Goal: Task Accomplishment & Management: Manage account settings

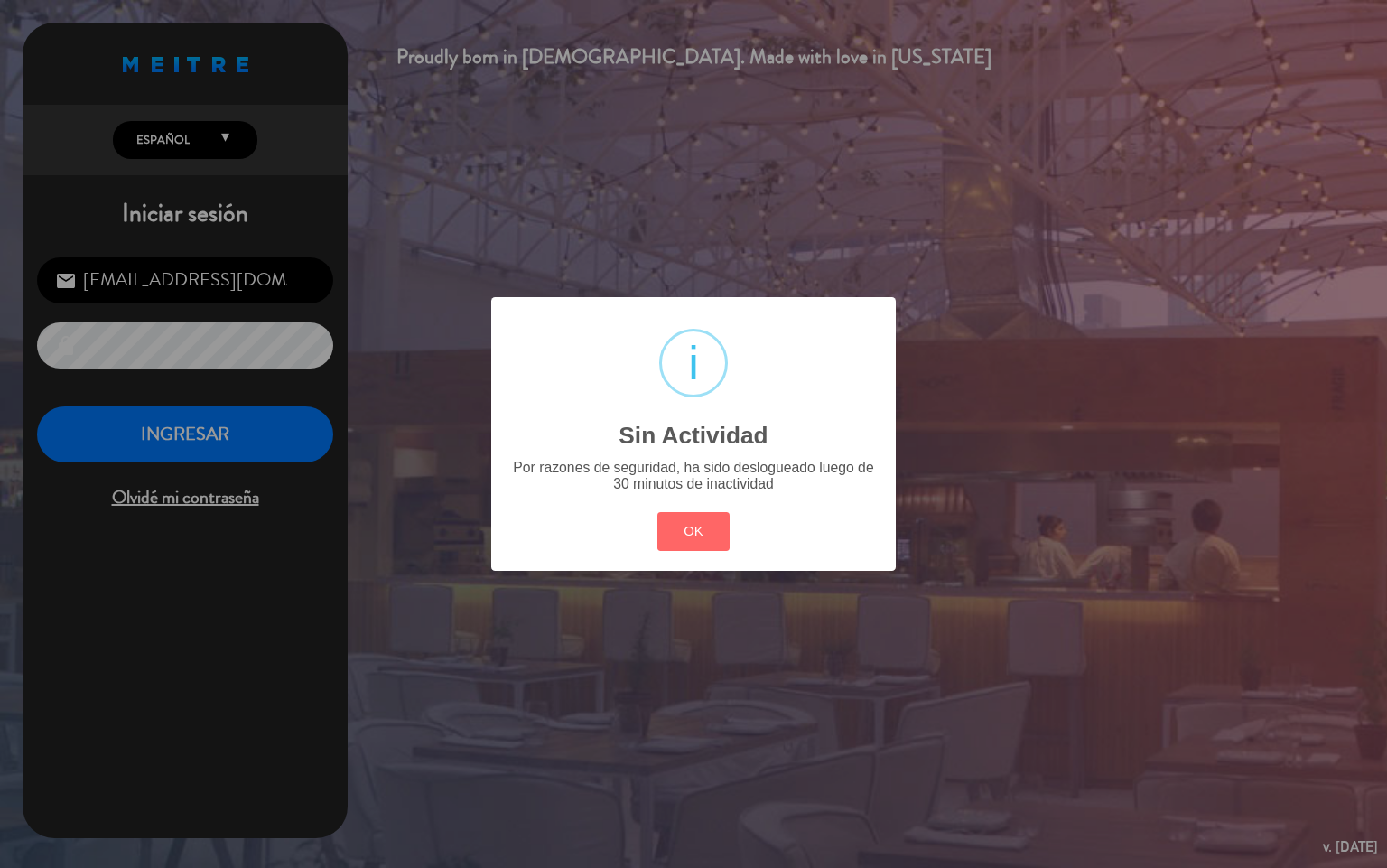
click at [658, 512] on button "OK" at bounding box center [694, 531] width 74 height 39
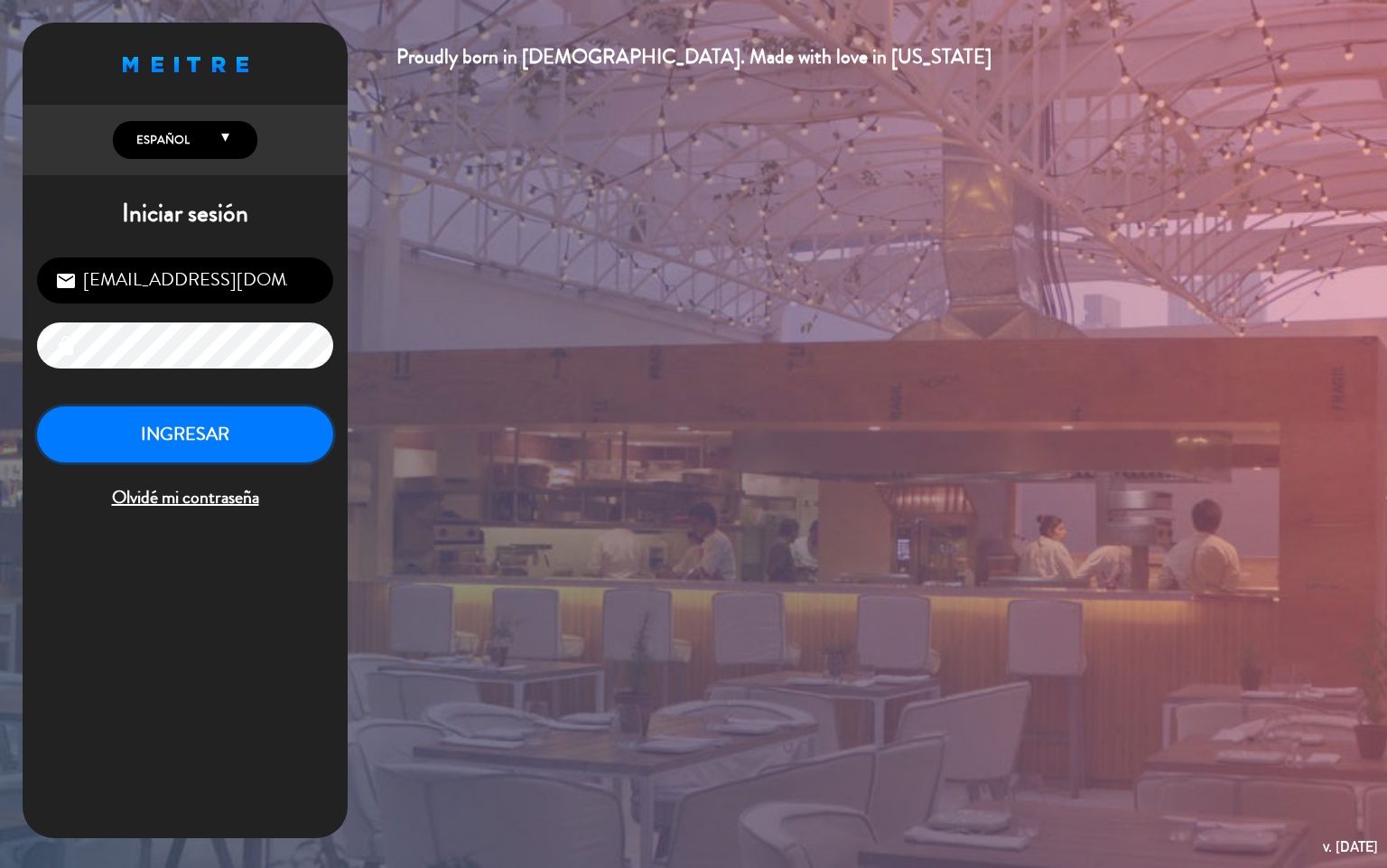
click at [268, 451] on button "INGRESAR" at bounding box center [185, 435] width 296 height 57
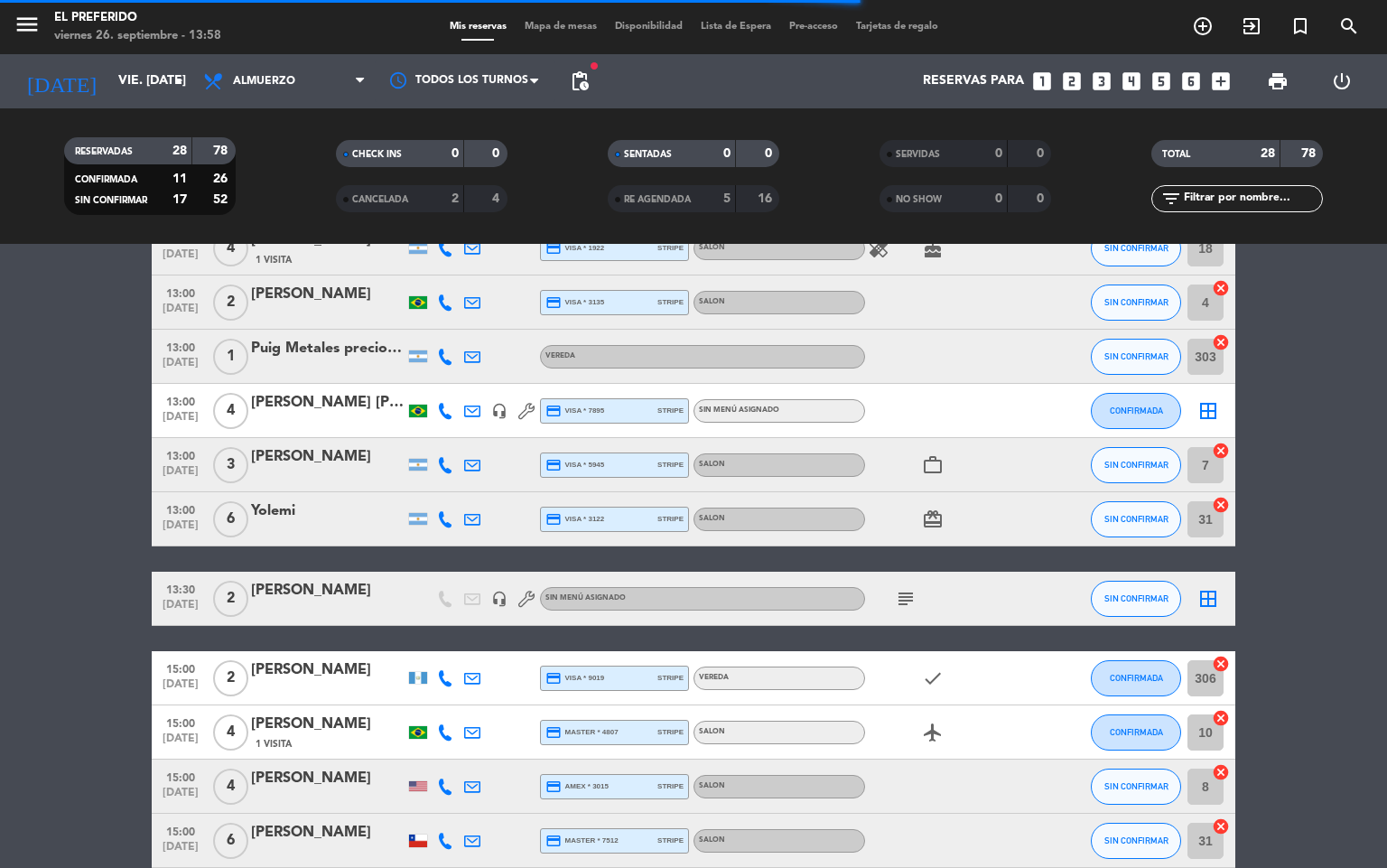
scroll to position [1142, 0]
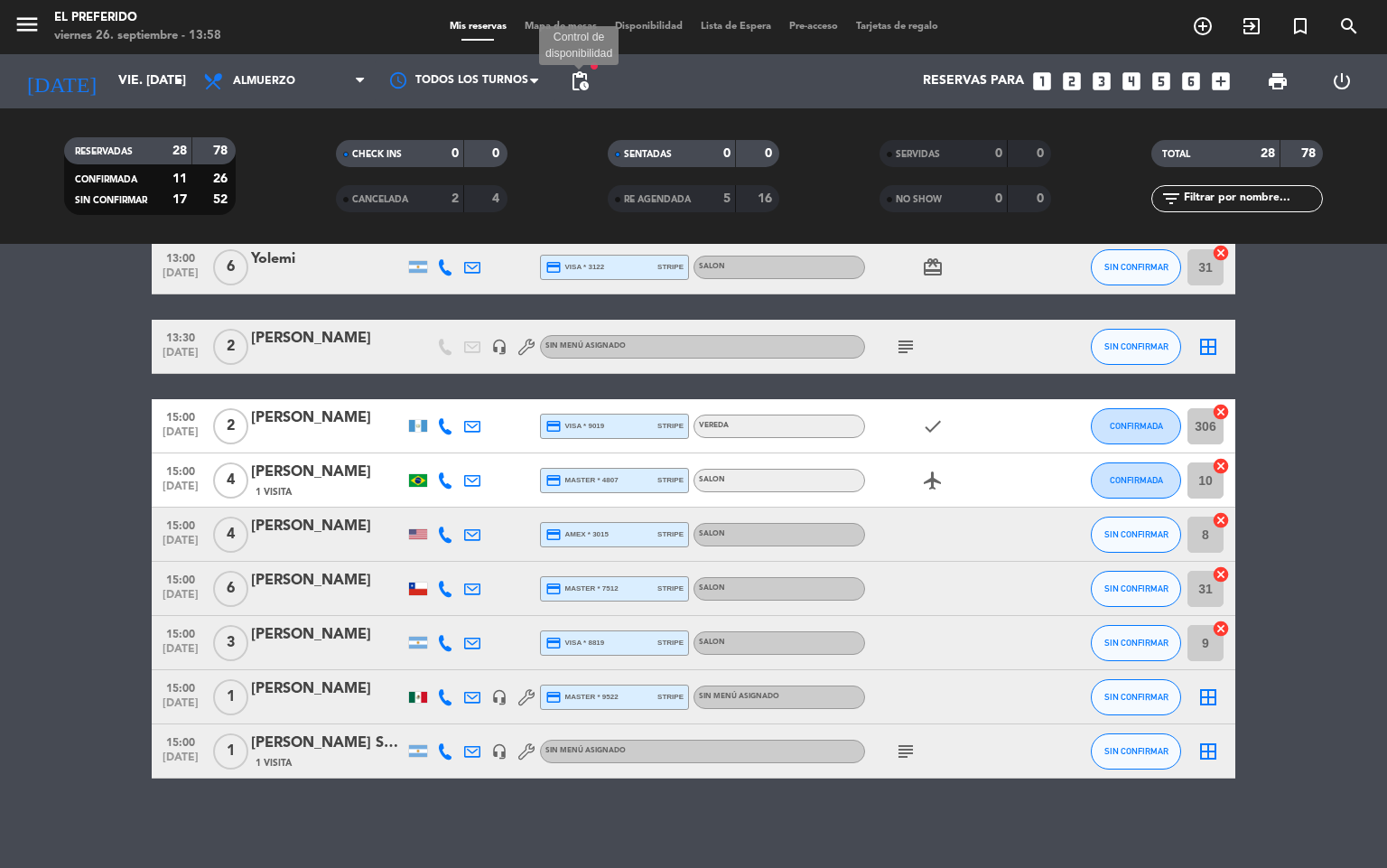
click at [576, 78] on span "pending_actions" at bounding box center [579, 81] width 22 height 22
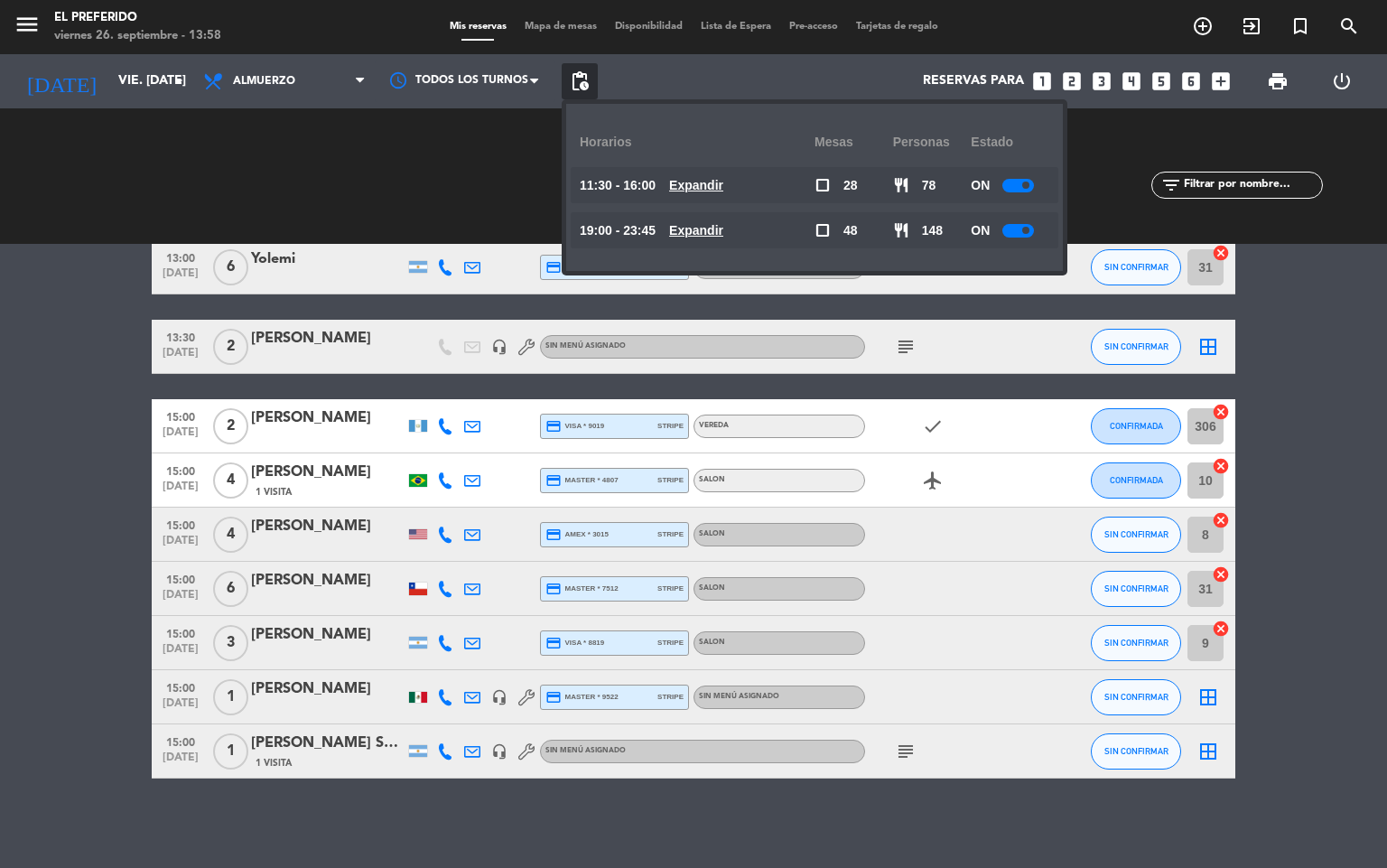
click at [724, 230] on u "Expandir" at bounding box center [695, 229] width 54 height 14
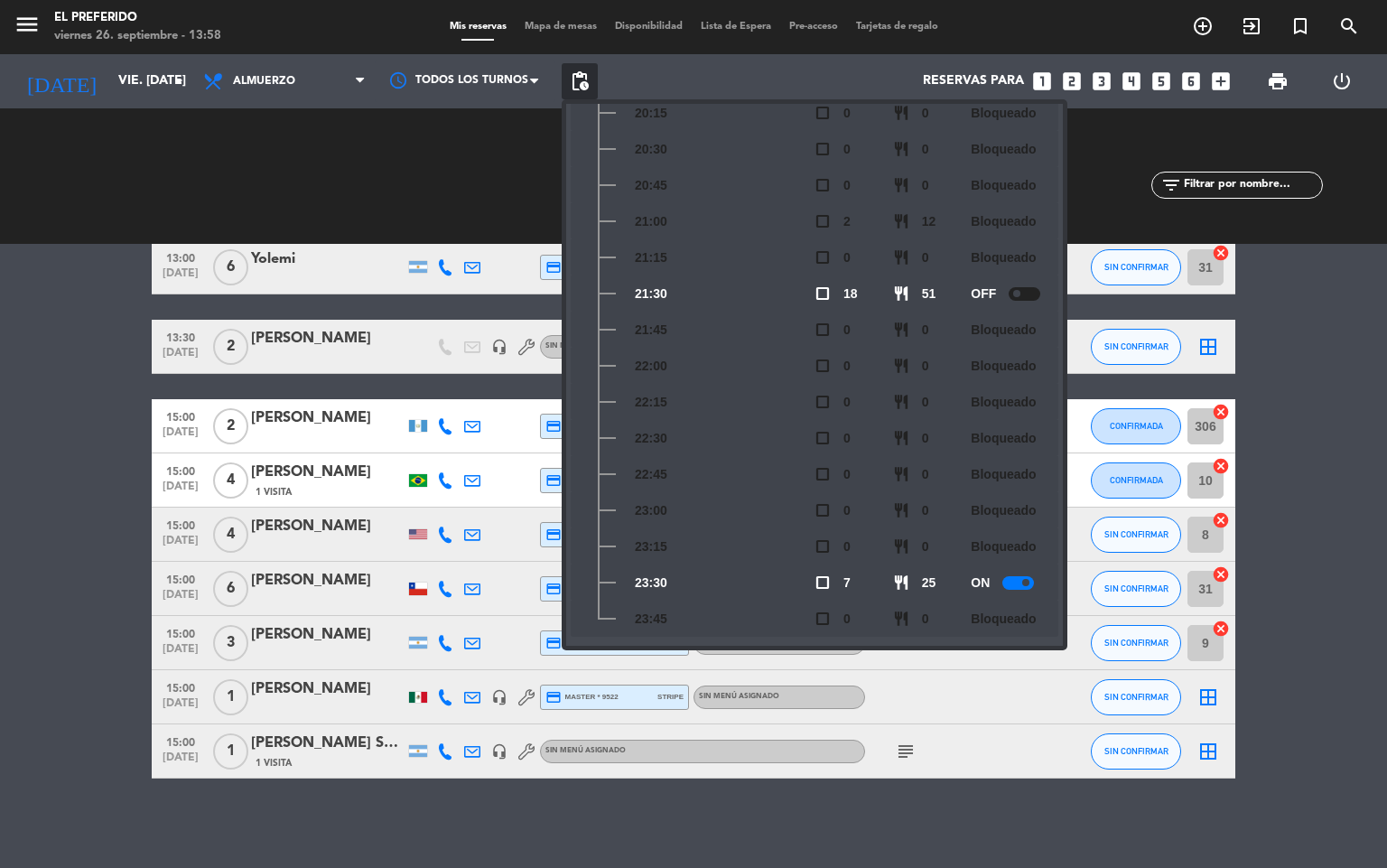
scroll to position [346, 0]
click at [1013, 576] on div at bounding box center [1017, 570] width 31 height 13
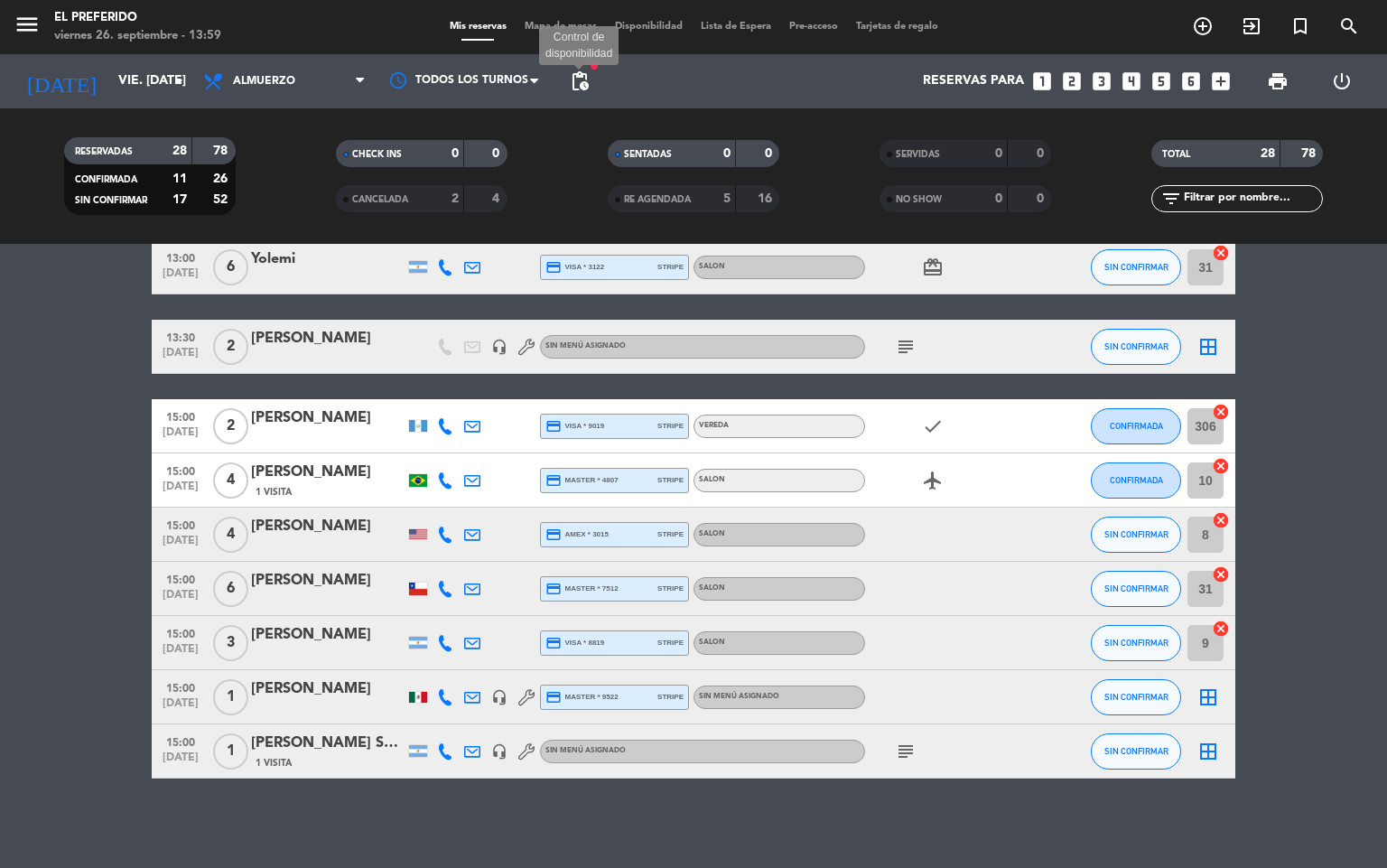
click at [576, 84] on span "pending_actions" at bounding box center [579, 81] width 22 height 22
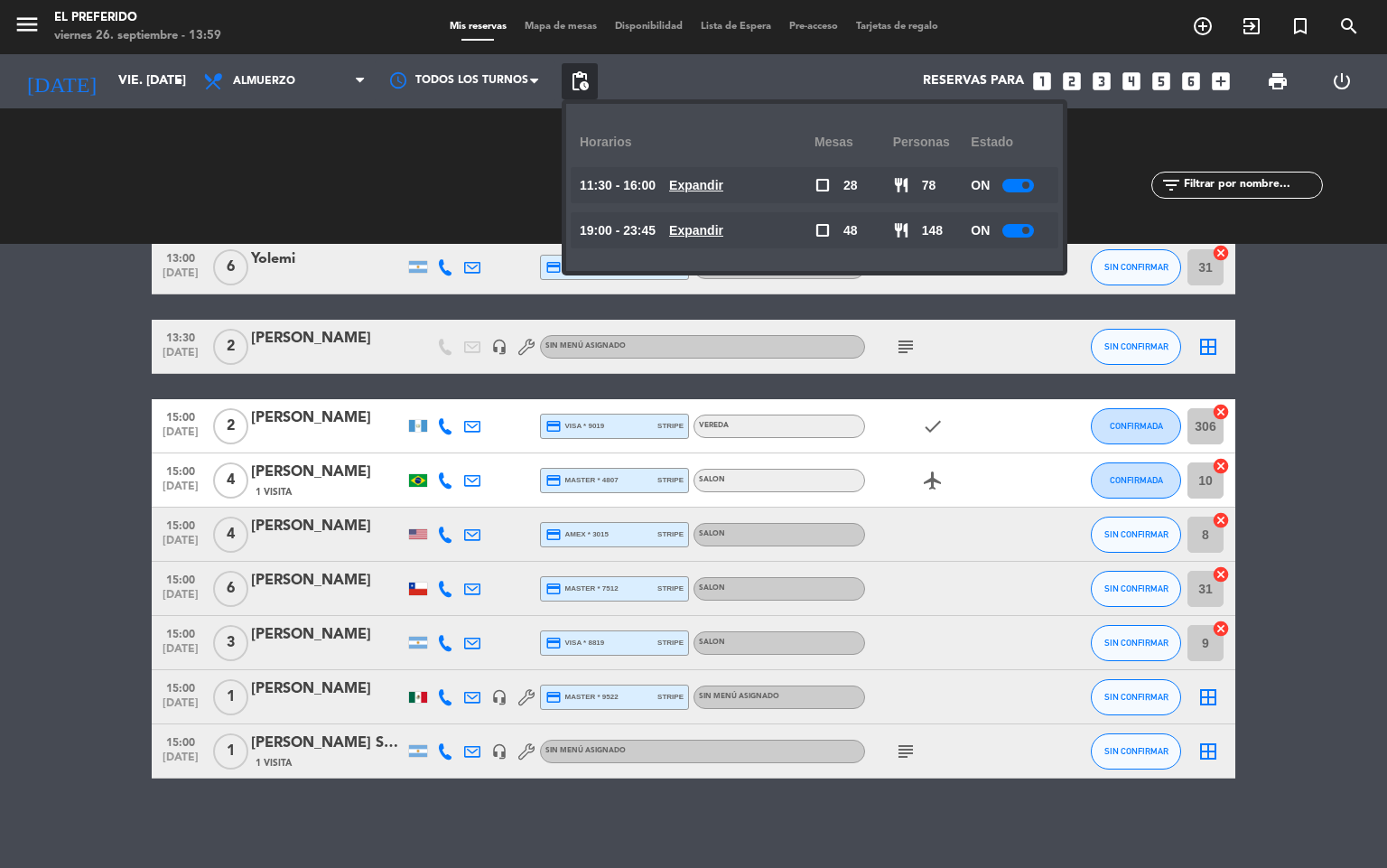
click at [724, 233] on u "Expandir" at bounding box center [695, 229] width 54 height 14
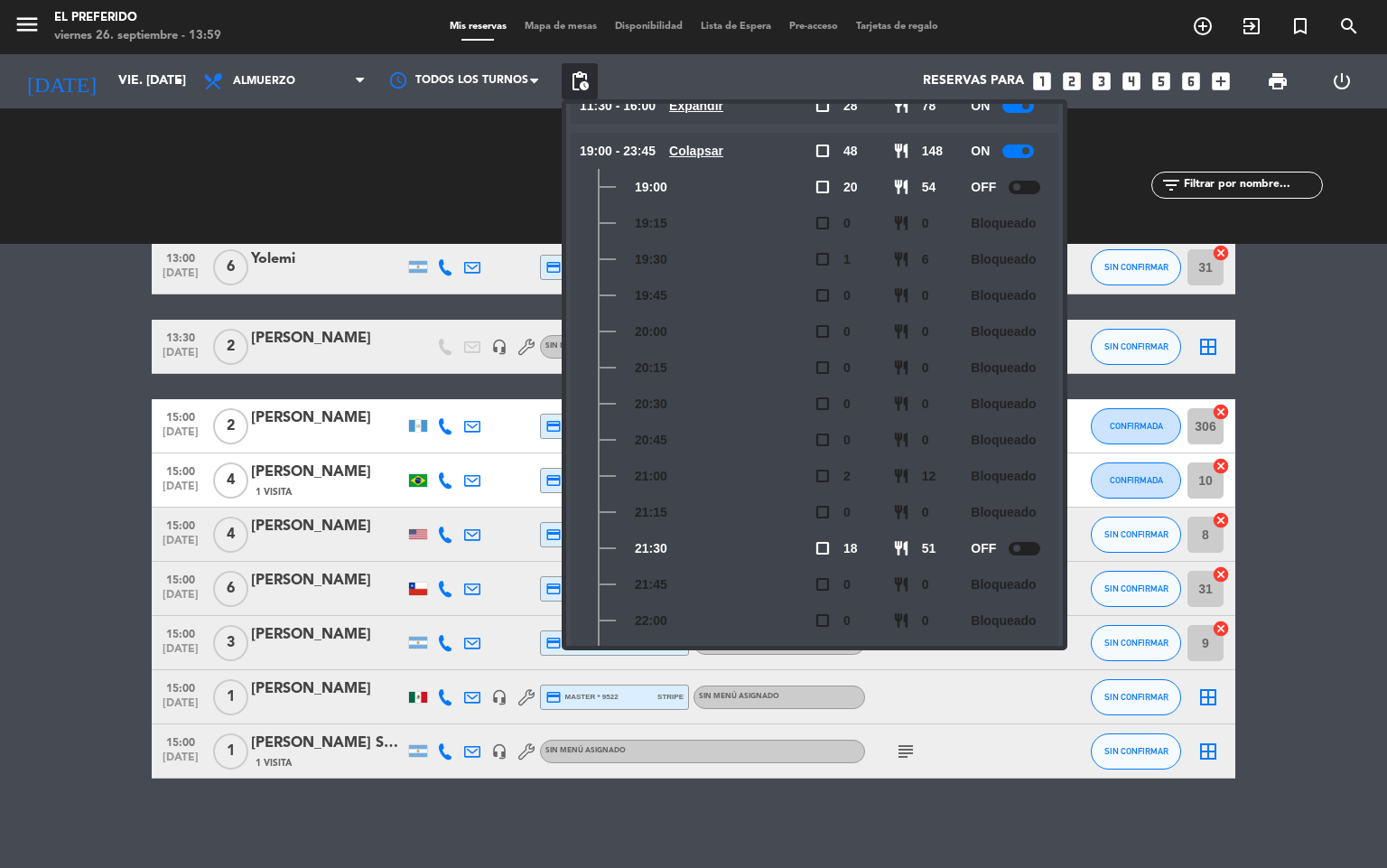
scroll to position [0, 0]
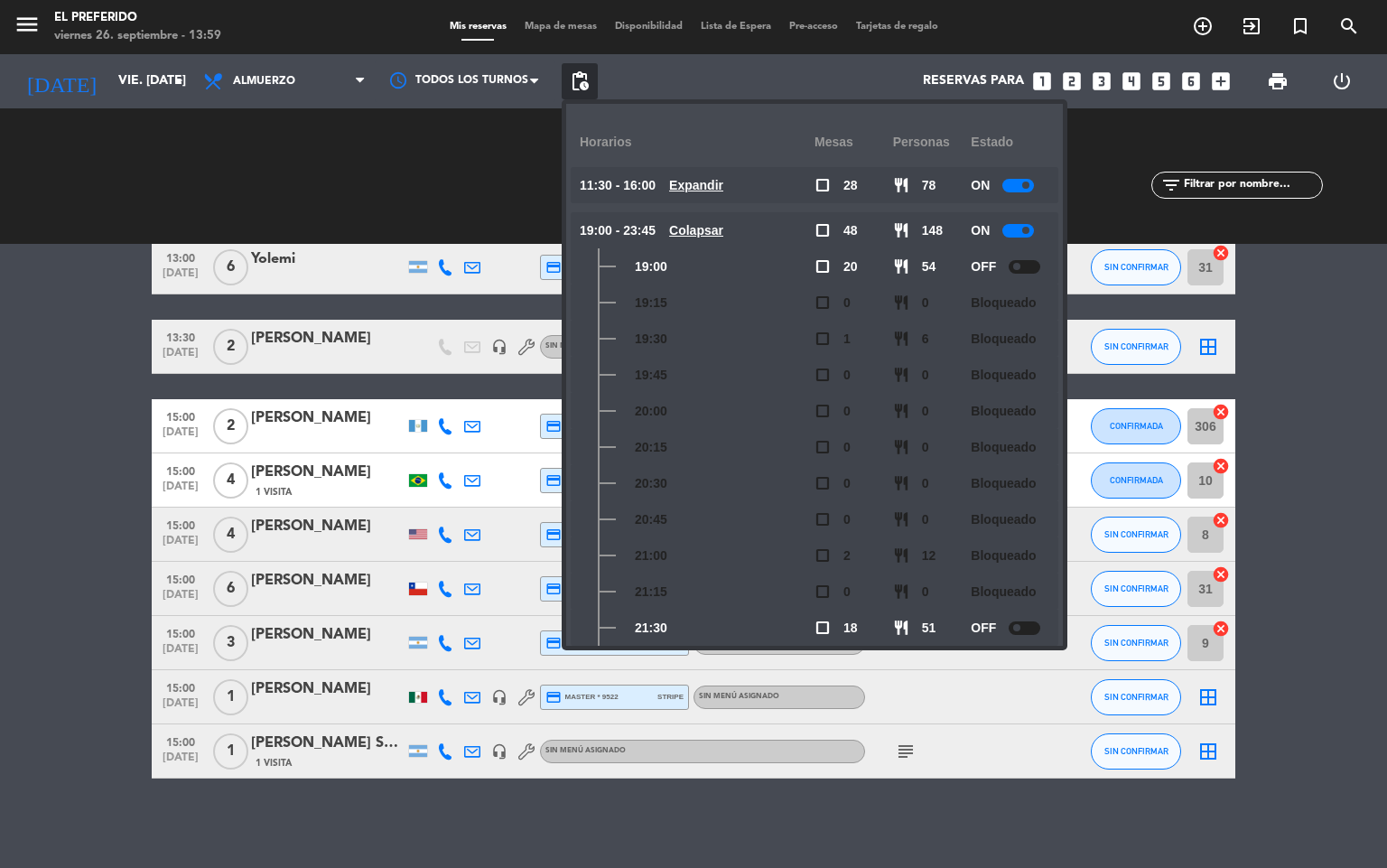
drag, startPoint x: 721, startPoint y: 181, endPoint x: 731, endPoint y: 193, distance: 15.6
click at [722, 181] on u "Expandir" at bounding box center [695, 185] width 54 height 14
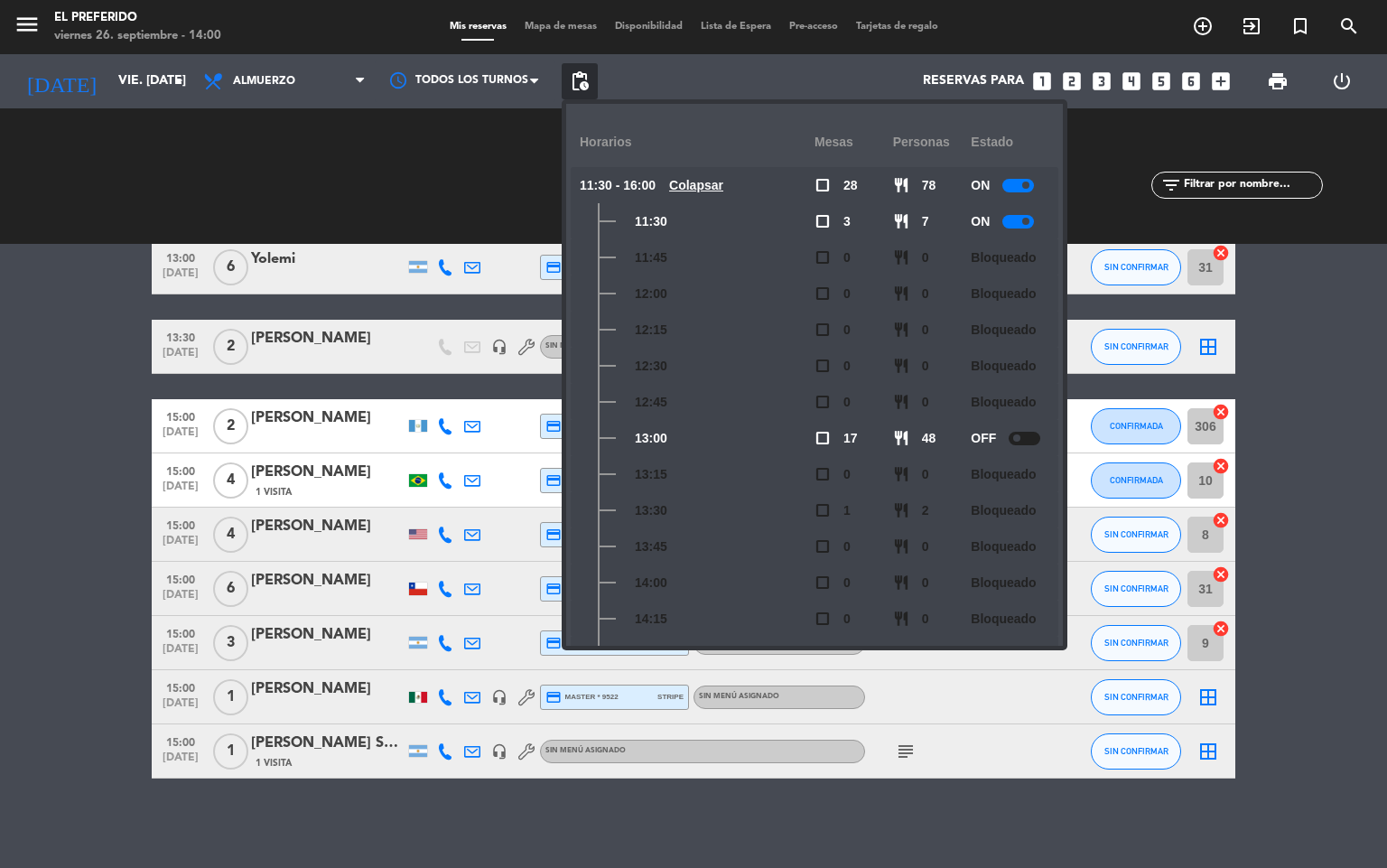
click at [724, 192] on u "Colapsar" at bounding box center [695, 185] width 54 height 14
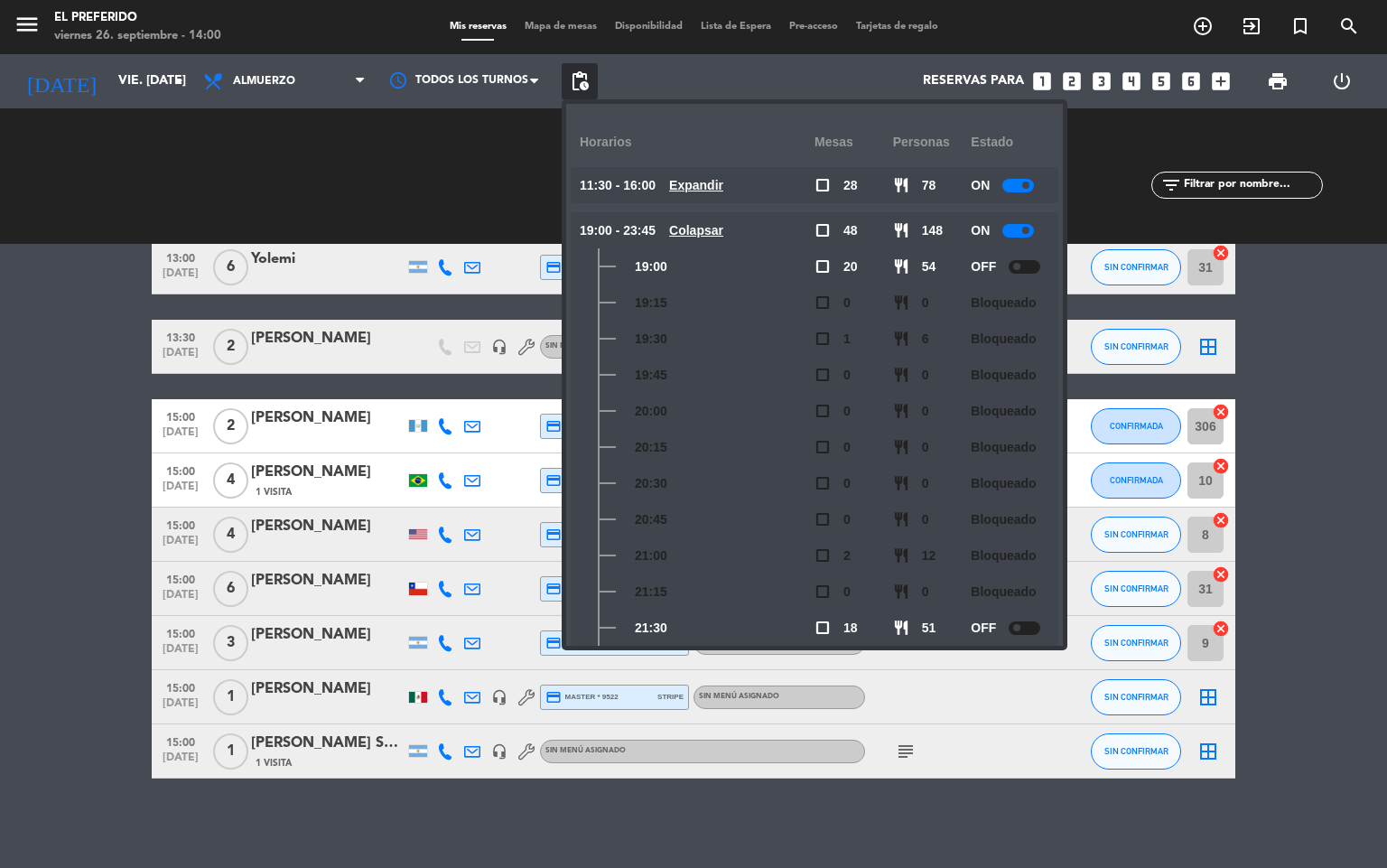
drag, startPoint x: 726, startPoint y: 221, endPoint x: 703, endPoint y: 181, distance: 46.1
click at [724, 223] on u "Colapsar" at bounding box center [695, 229] width 54 height 14
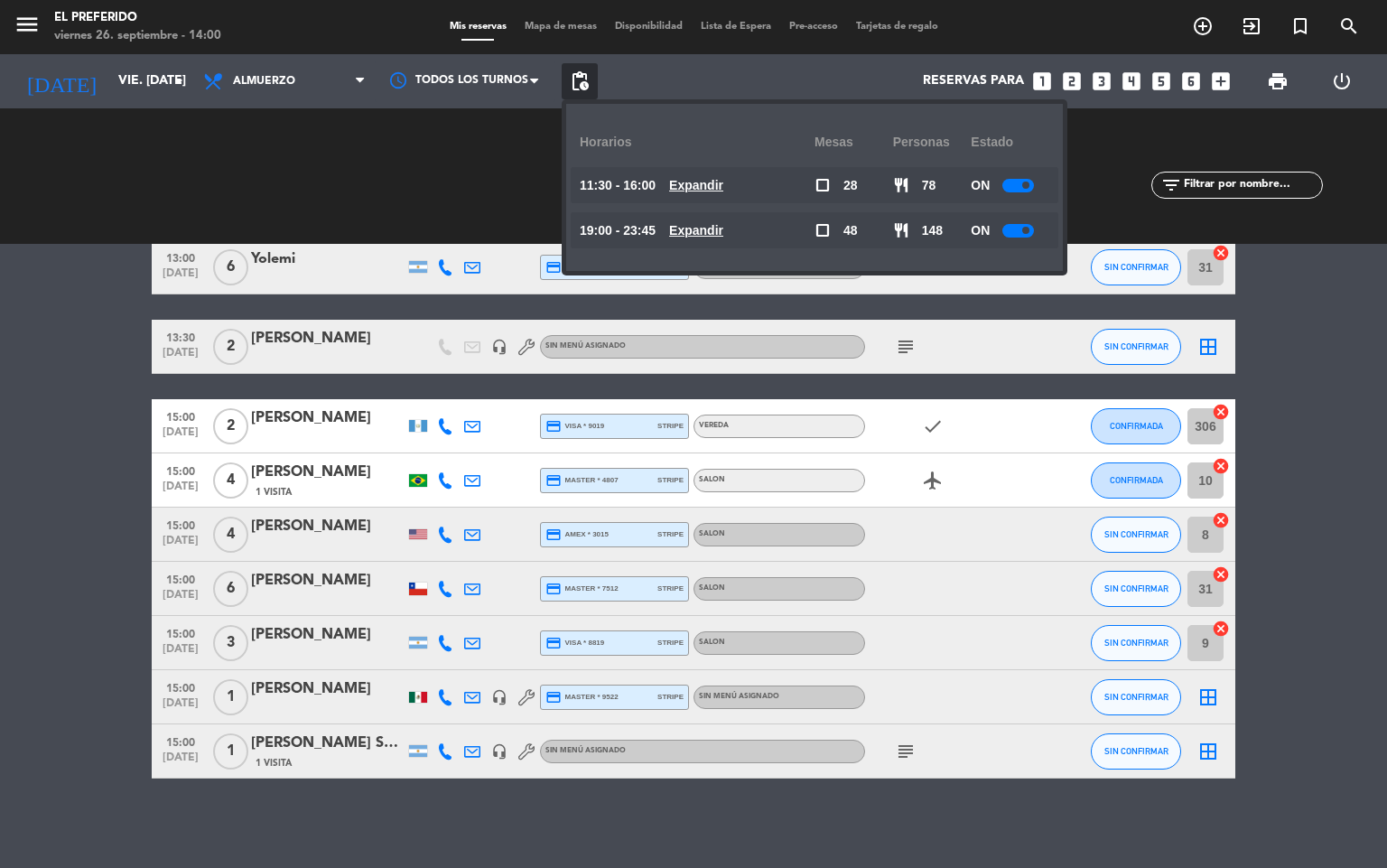
click at [726, 172] on div "11:30 - 16:00 Expandir" at bounding box center [696, 185] width 235 height 36
click at [724, 179] on u "Expandir" at bounding box center [695, 185] width 54 height 14
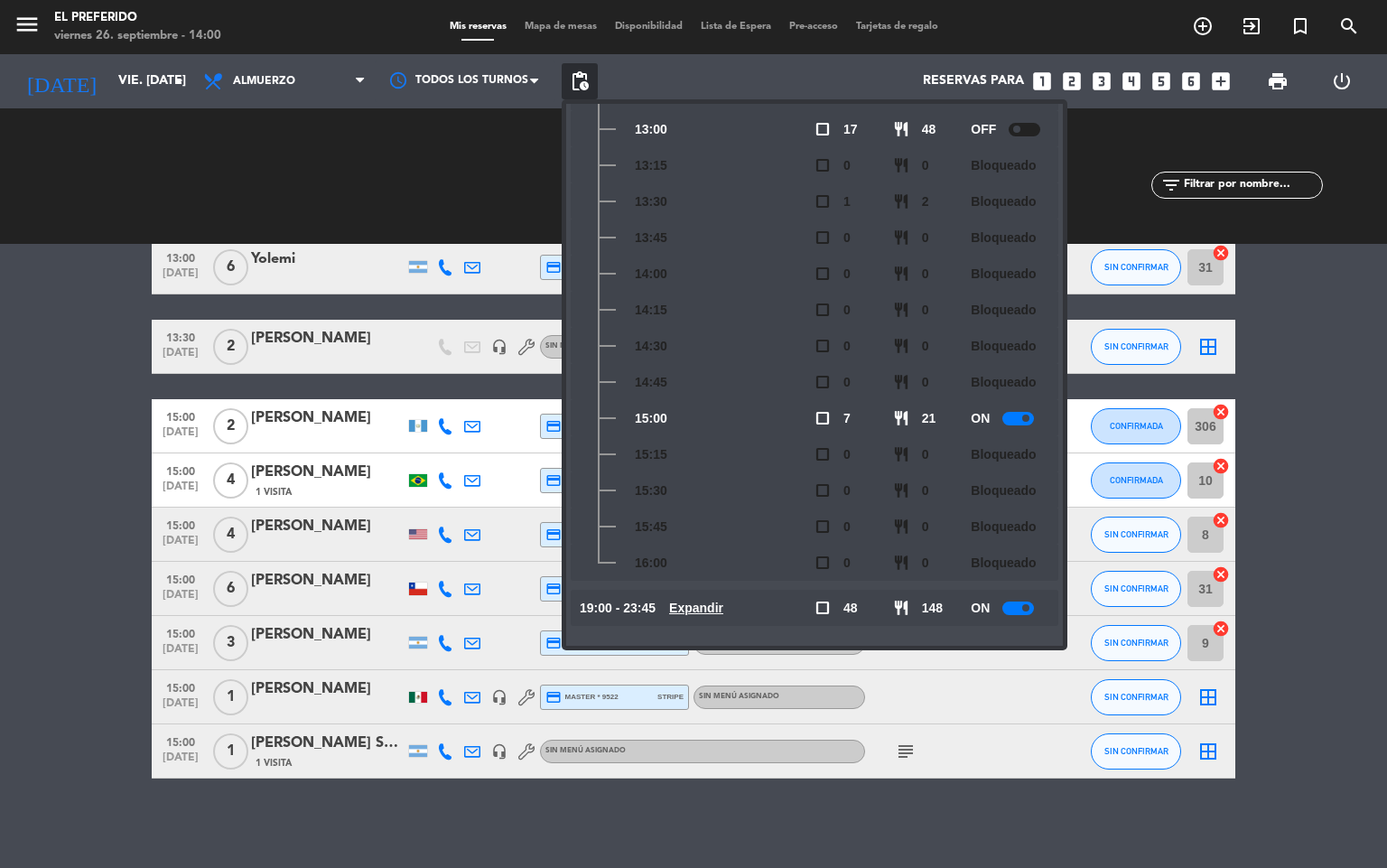
scroll to position [309, 0]
click at [1011, 410] on div at bounding box center [1017, 417] width 31 height 13
click at [735, 580] on availability-row "11:30 - 16:00 Colapsar check_box_outline_blank 28 restaurant 78 ON Colapsar 11:…" at bounding box center [814, 223] width 460 height 731
click at [722, 599] on u "Expandir" at bounding box center [695, 606] width 54 height 14
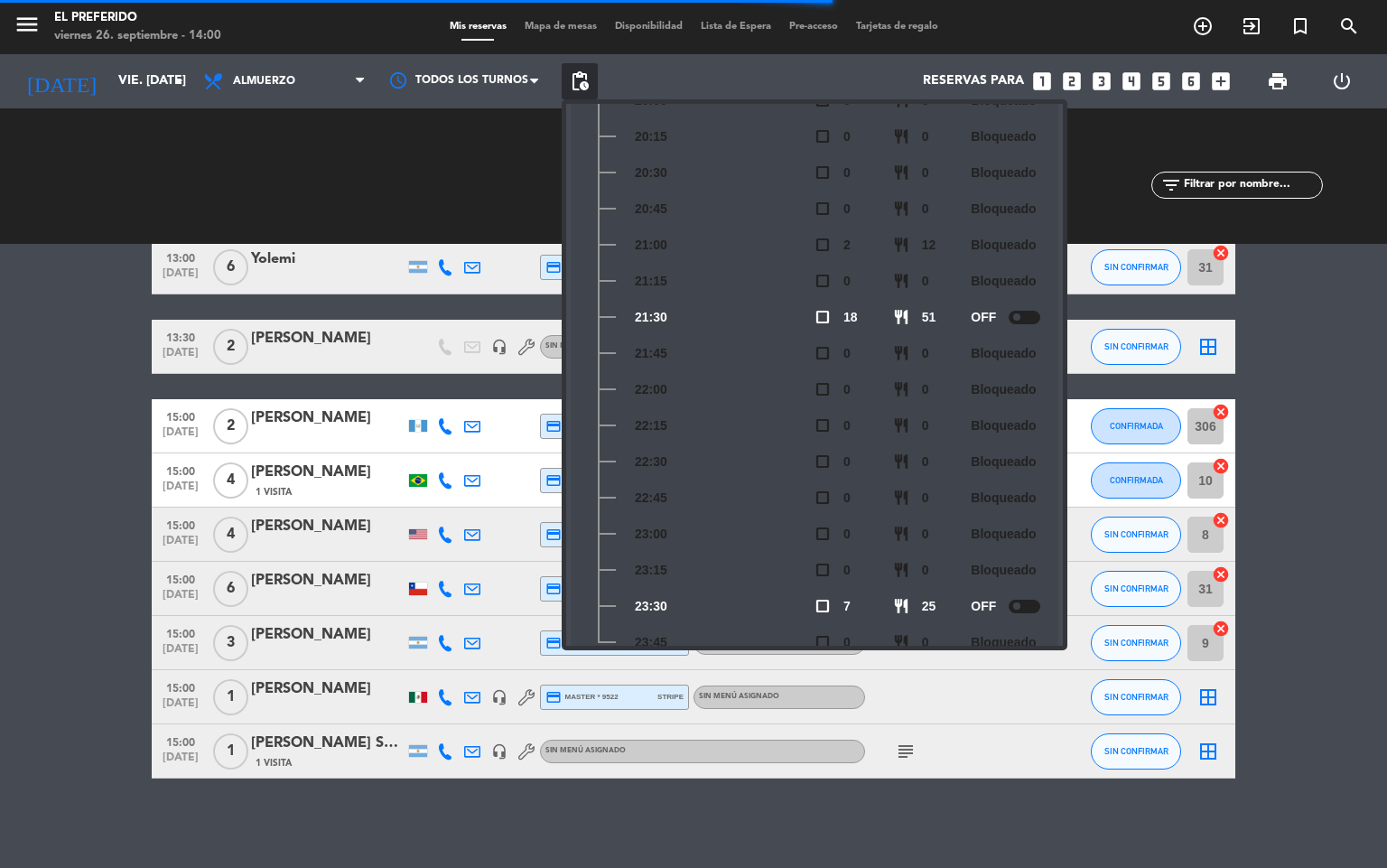
scroll to position [1033, 0]
